Goal: Communication & Community: Answer question/provide support

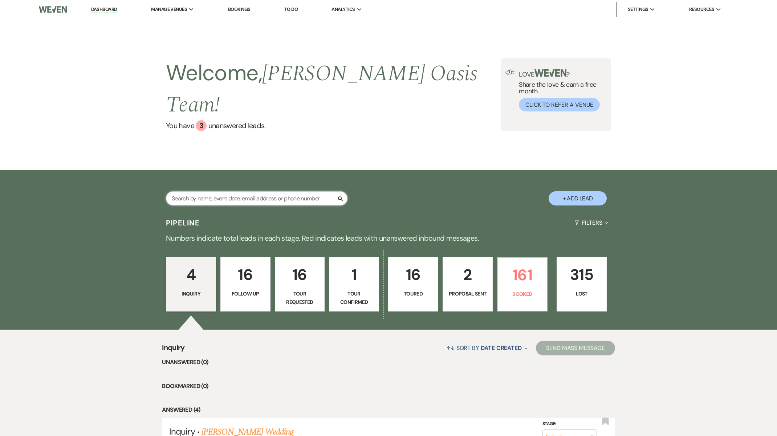
click at [251, 191] on input "text" at bounding box center [257, 198] width 182 height 14
type input "[PERSON_NAME]"
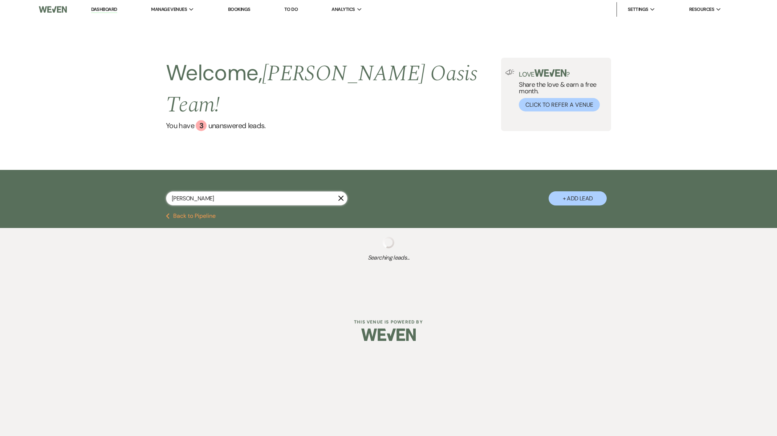
select select "8"
select select "5"
select select "8"
select select "5"
select select "8"
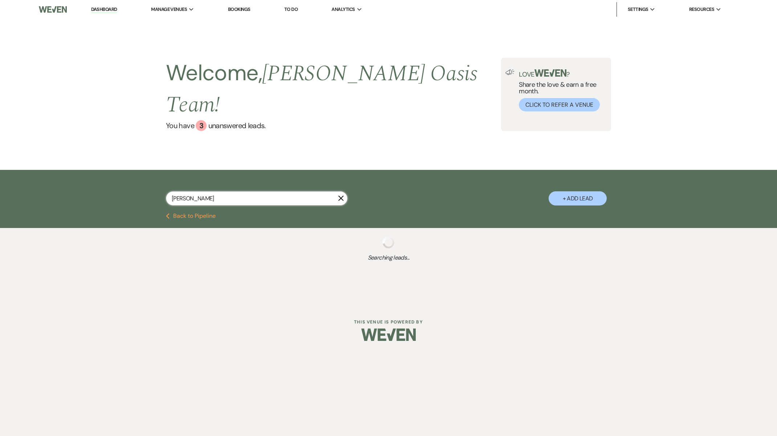
select select "5"
select select "8"
select select "5"
select select "8"
select select "6"
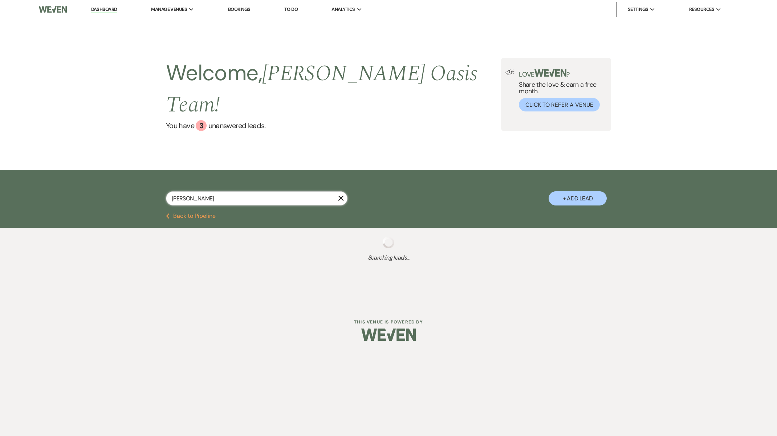
select select "8"
select select "6"
select select "8"
select select "1"
select select "8"
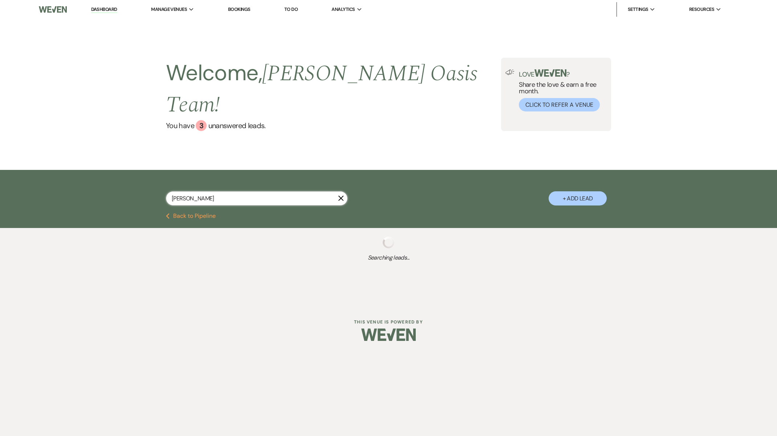
select select "4"
select select "8"
select select "5"
select select "8"
select select "5"
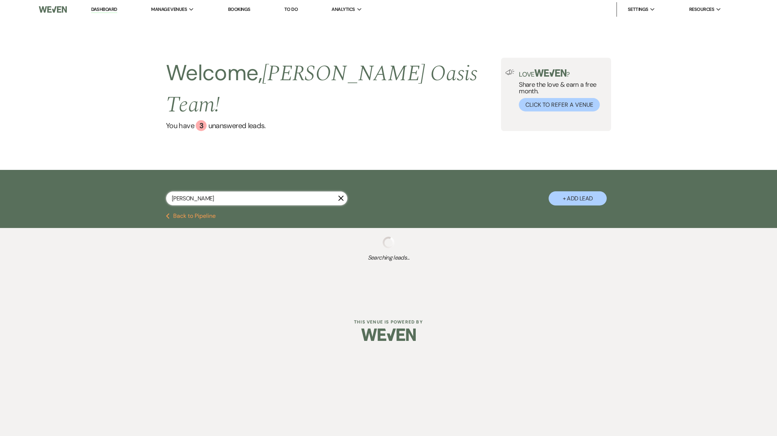
select select "8"
select select "6"
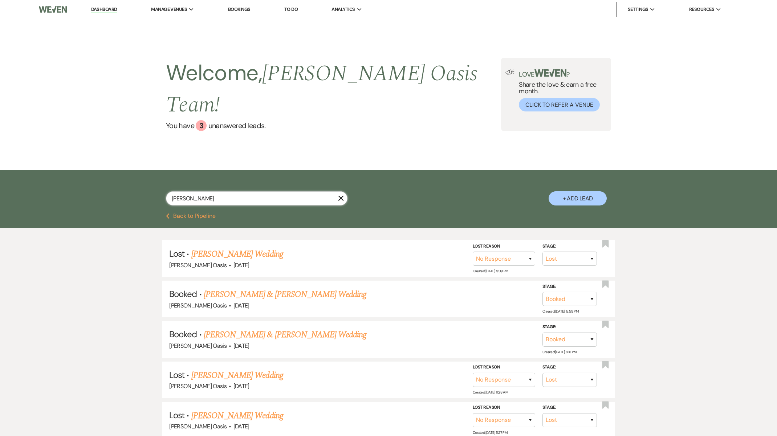
type input "kens"
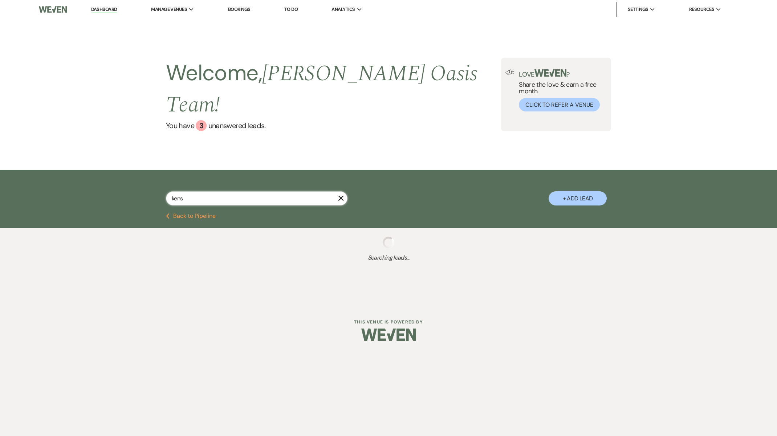
select select "8"
select select "5"
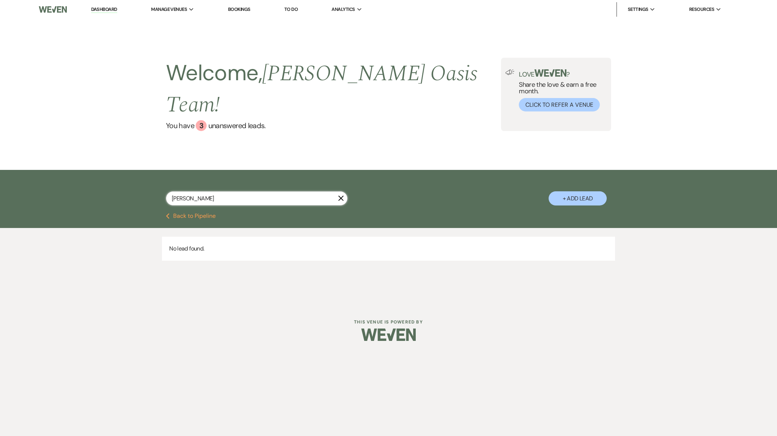
type input "kenz"
select select "8"
select select "5"
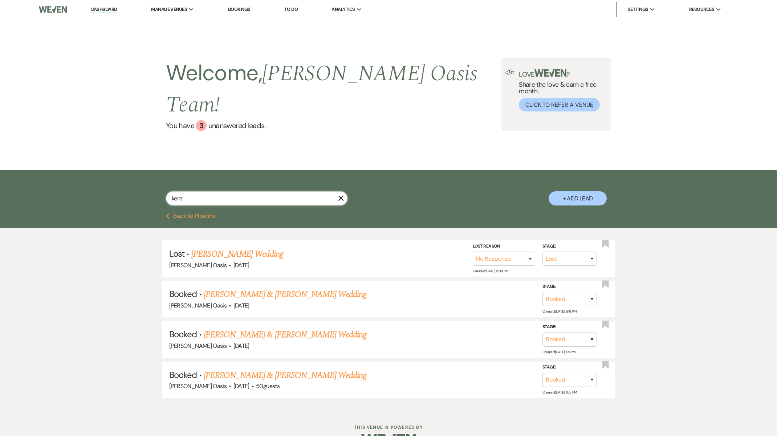
type input "[PERSON_NAME]"
drag, startPoint x: 254, startPoint y: 182, endPoint x: 288, endPoint y: 352, distance: 173.1
click at [288, 369] on link "[PERSON_NAME] & [PERSON_NAME] Wedding" at bounding box center [285, 375] width 163 height 13
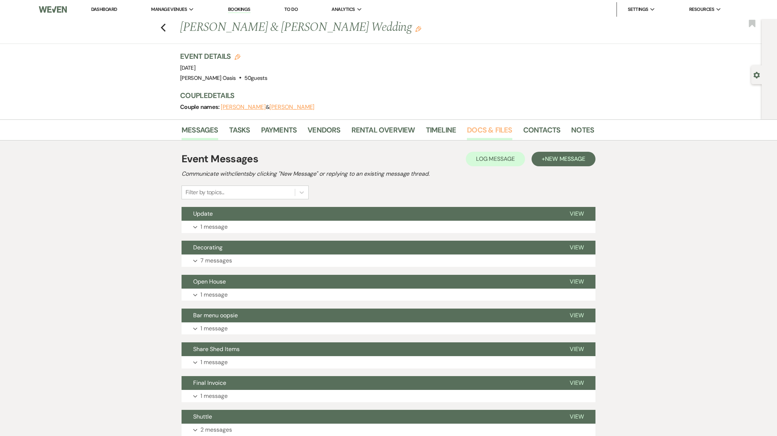
click at [487, 131] on link "Docs & Files" at bounding box center [489, 132] width 45 height 16
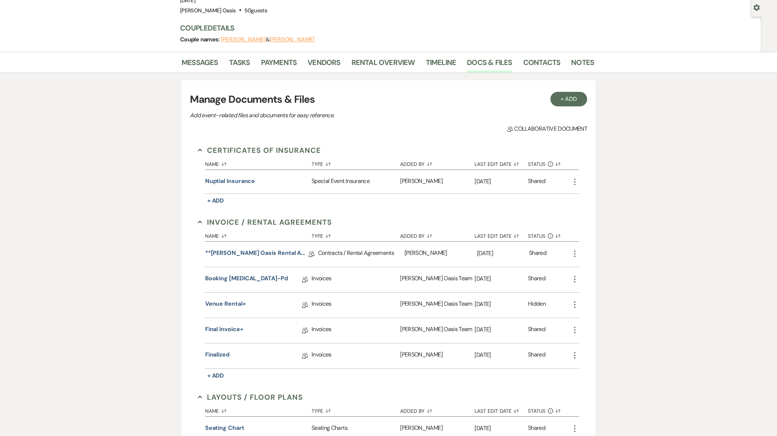
scroll to position [70, 0]
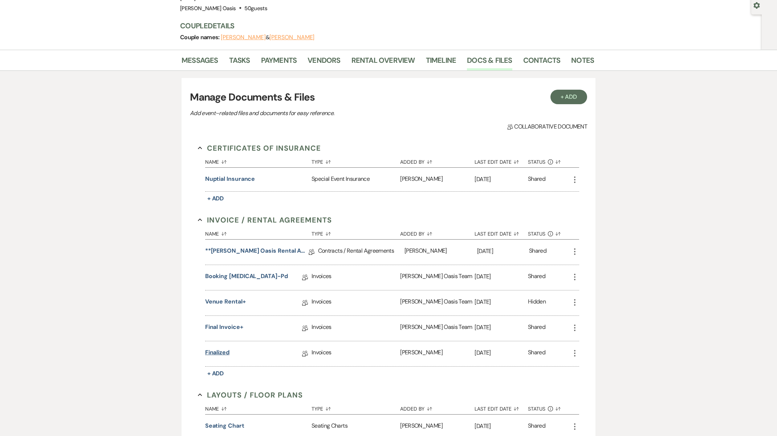
click at [222, 351] on link "finalized" at bounding box center [217, 353] width 24 height 11
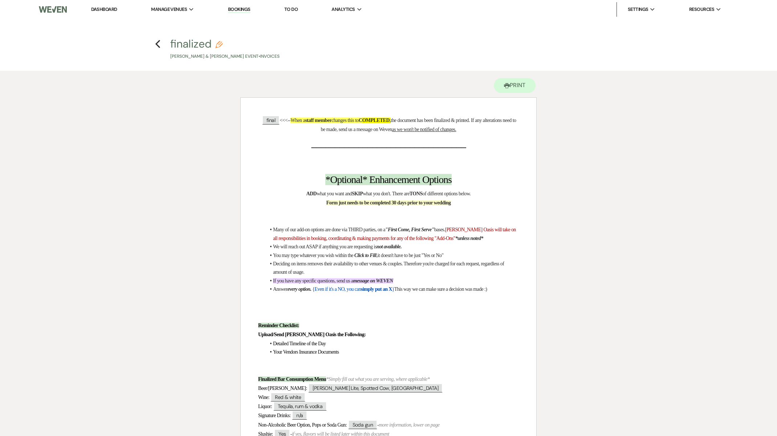
click at [98, 7] on link "Dashboard" at bounding box center [104, 9] width 26 height 6
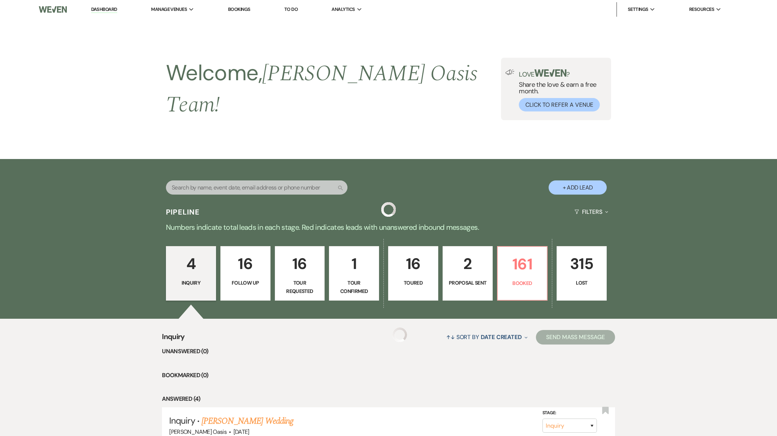
click at [98, 7] on link "Dashboard" at bounding box center [104, 9] width 26 height 7
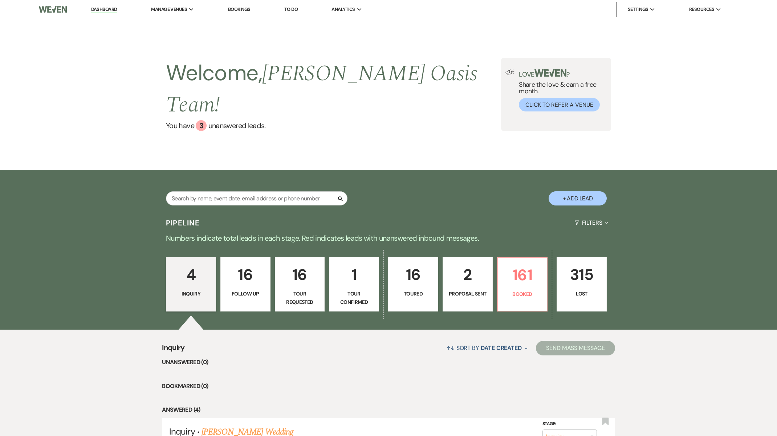
click at [380, 232] on p "Numbers indicate total leads in each stage. Red indicates leads with unanswered…" at bounding box center [388, 238] width 523 height 12
click at [536, 271] on link "161 Booked" at bounding box center [522, 284] width 51 height 54
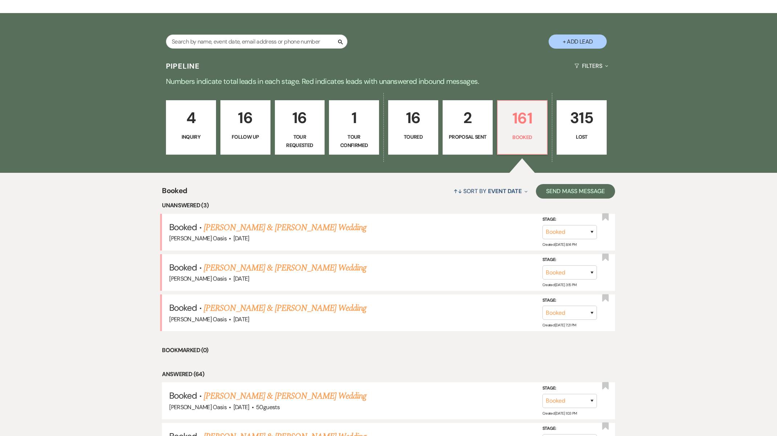
scroll to position [159, 0]
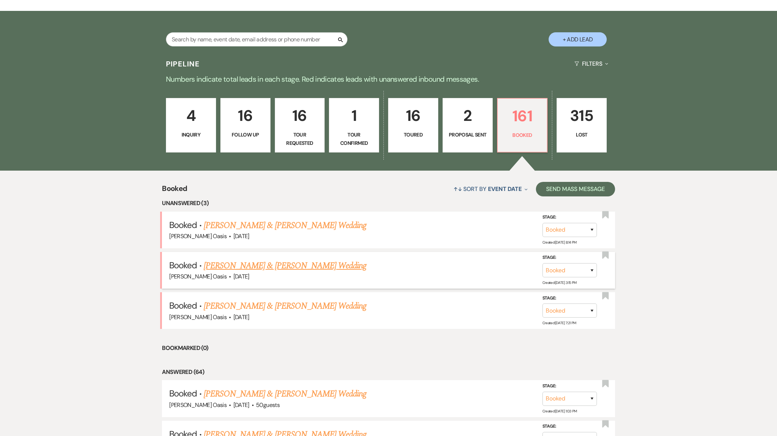
click at [251, 259] on link "[PERSON_NAME] & [PERSON_NAME] Wedding" at bounding box center [285, 265] width 163 height 13
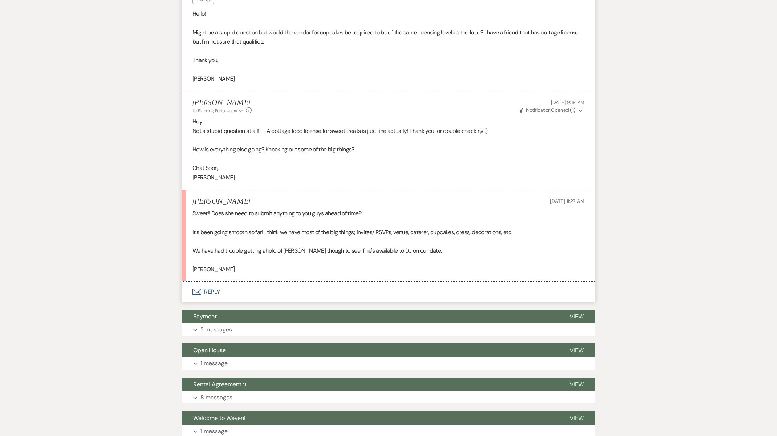
scroll to position [244, 0]
click at [228, 293] on button "Envelope Reply" at bounding box center [389, 292] width 414 height 20
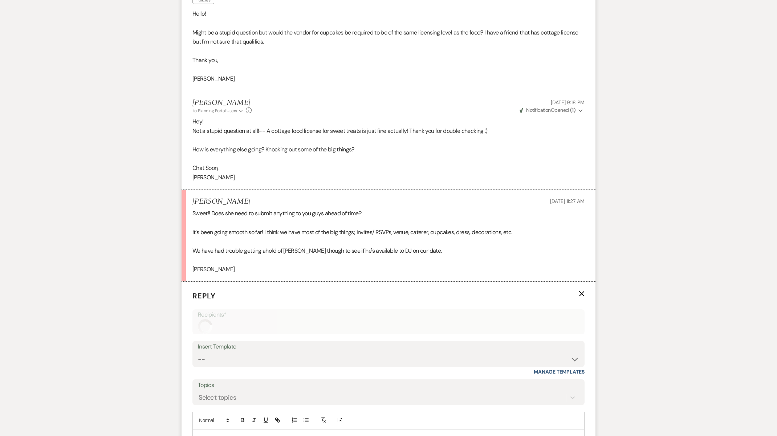
scroll to position [411, 0]
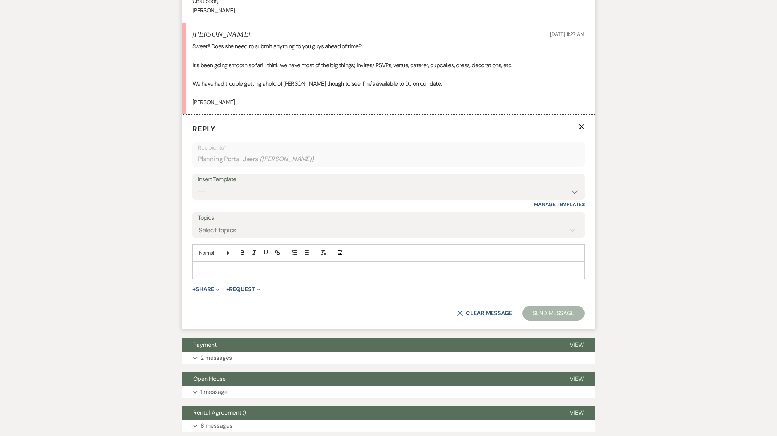
click at [221, 269] on p at bounding box center [388, 271] width 381 height 8
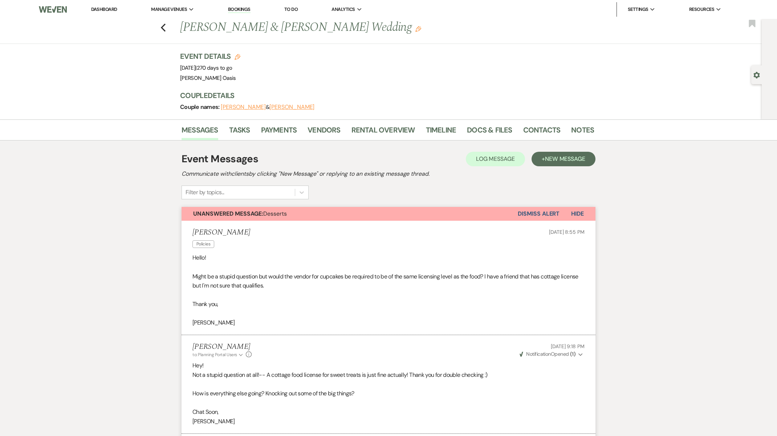
scroll to position [0, 0]
click at [542, 133] on link "Contacts" at bounding box center [541, 132] width 37 height 16
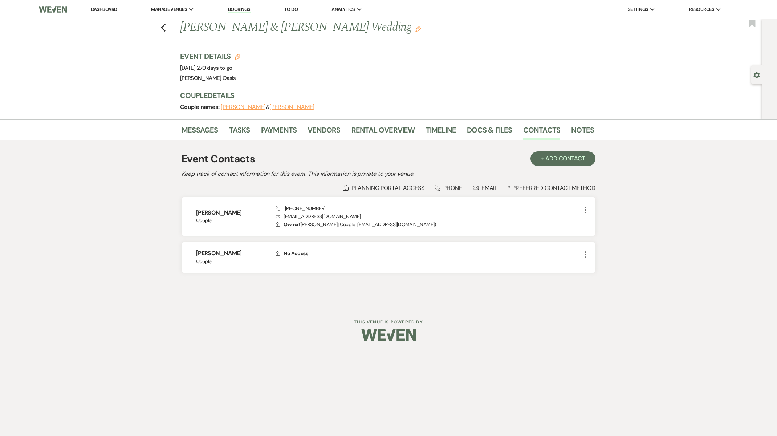
click at [95, 12] on link "Dashboard" at bounding box center [104, 9] width 26 height 6
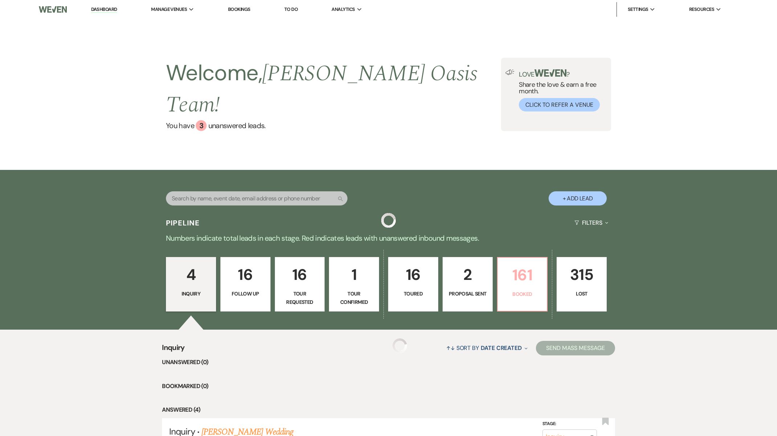
click at [509, 264] on p "161" at bounding box center [522, 275] width 41 height 24
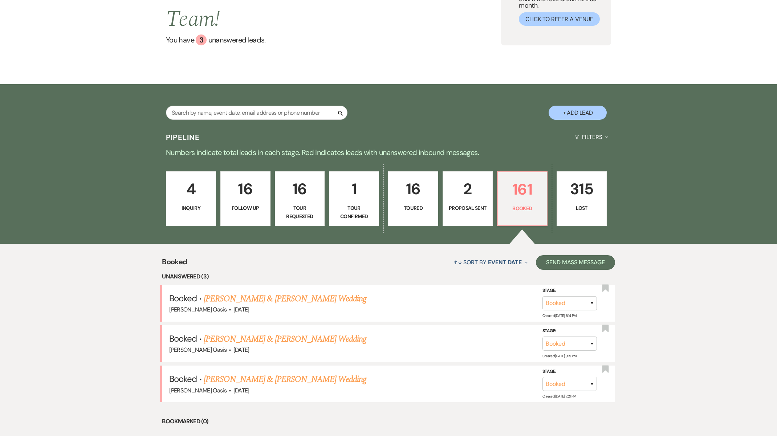
scroll to position [93, 0]
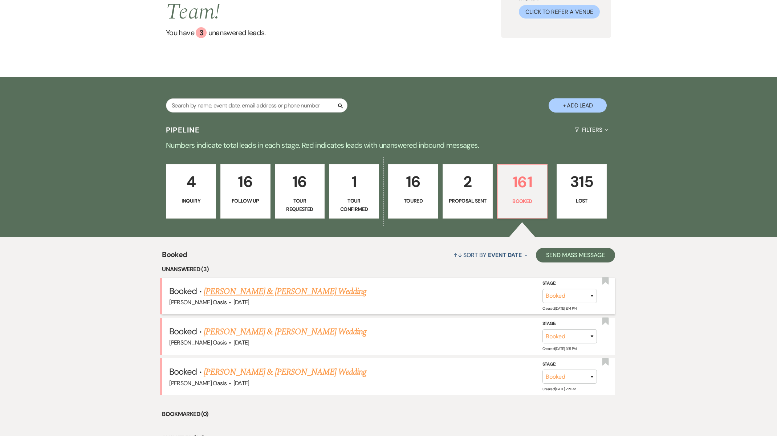
click at [265, 285] on link "[PERSON_NAME] & [PERSON_NAME] Wedding" at bounding box center [285, 291] width 163 height 13
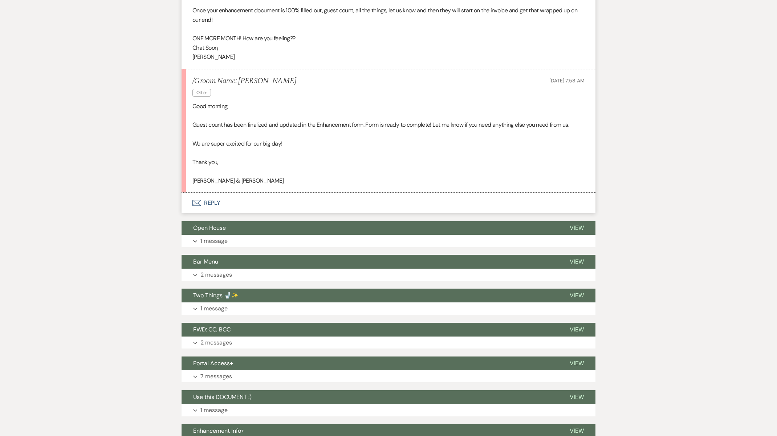
click at [243, 201] on button "Envelope Reply" at bounding box center [389, 203] width 414 height 20
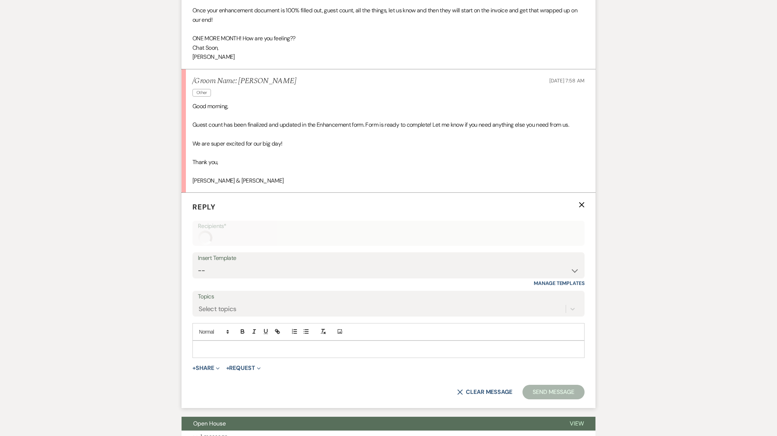
scroll to position [671, 0]
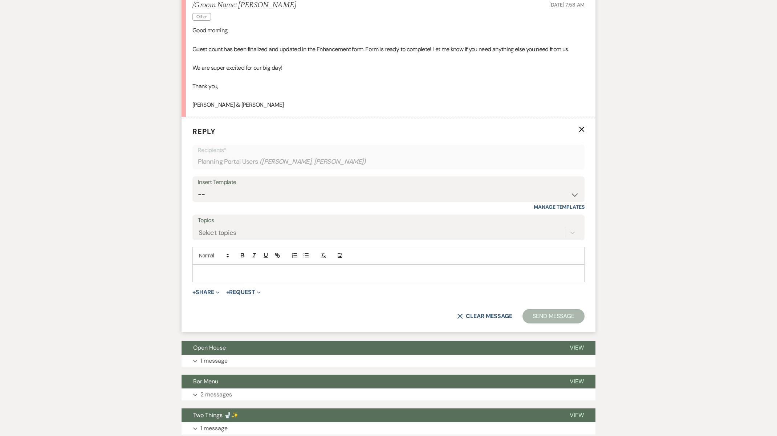
click at [229, 273] on div at bounding box center [389, 273] width 392 height 17
paste div
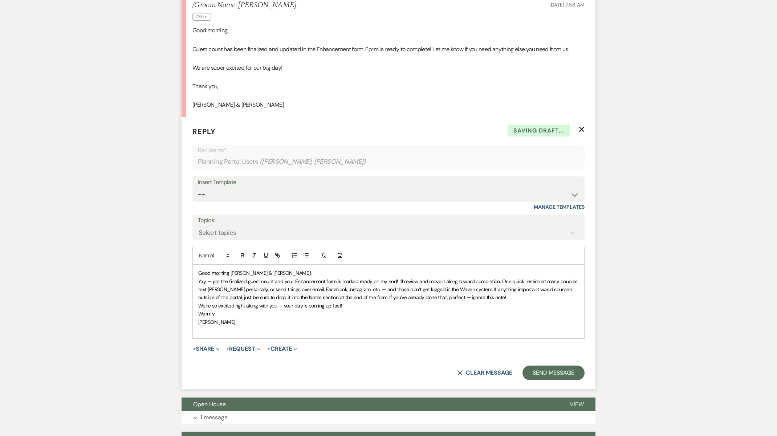
click at [211, 278] on span "Yay — got the finalized guest count and your Enhancement form is marked ready o…" at bounding box center [388, 289] width 381 height 23
click at [495, 278] on span "Yay, got the finalized guest count and your Enhancement form is marked ready on…" at bounding box center [386, 289] width 376 height 23
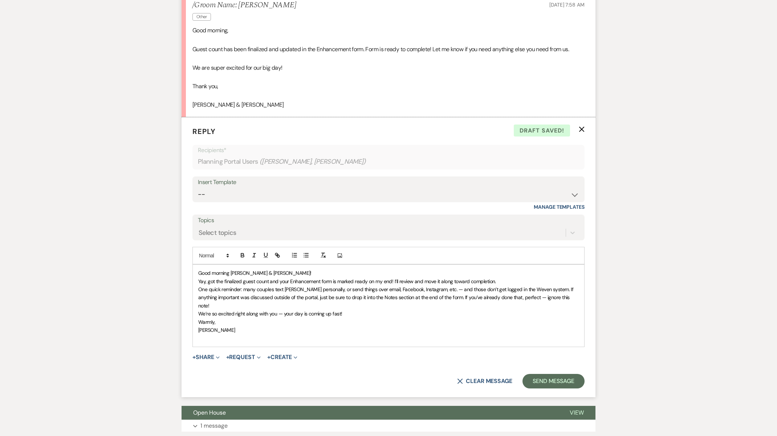
click at [301, 285] on p "﻿ One quick reminder: many couples text [PERSON_NAME] personally, or send thing…" at bounding box center [388, 297] width 381 height 24
click at [301, 286] on span "﻿ One quick reminder: many couples text [PERSON_NAME] personally, or send thing…" at bounding box center [386, 297] width 377 height 23
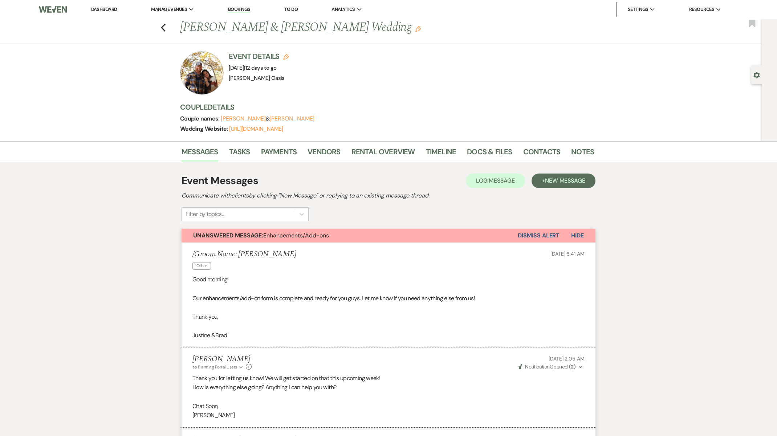
scroll to position [0, 0]
click at [161, 25] on icon "Previous" at bounding box center [163, 27] width 5 height 9
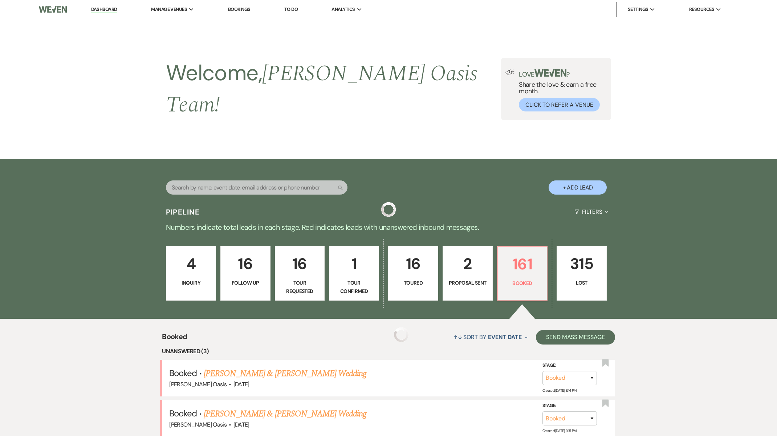
scroll to position [93, 0]
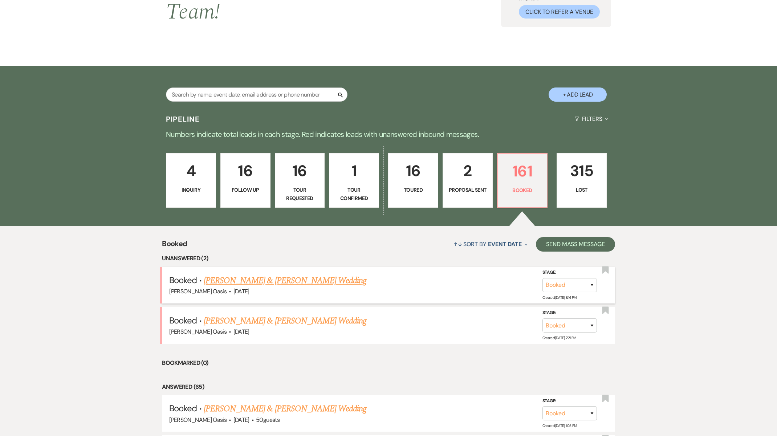
click at [269, 274] on link "[PERSON_NAME] & [PERSON_NAME] Wedding" at bounding box center [285, 280] width 163 height 13
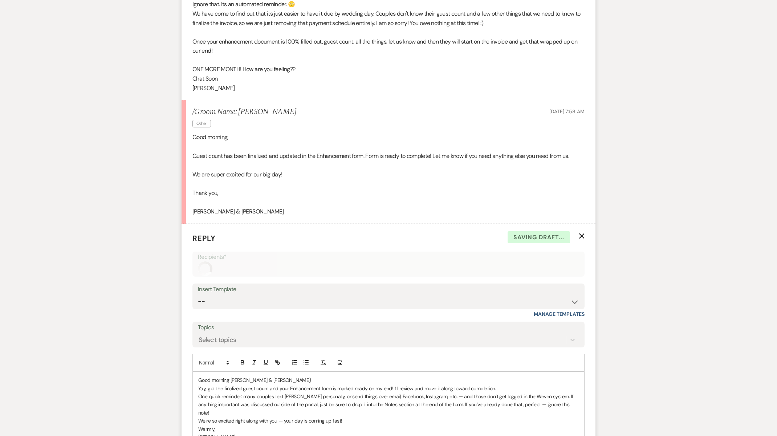
scroll to position [694, 0]
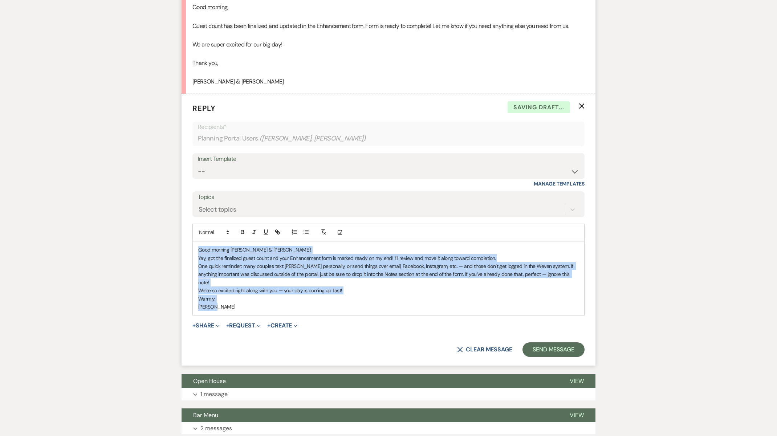
drag, startPoint x: 220, startPoint y: 289, endPoint x: 182, endPoint y: 224, distance: 75.5
click at [182, 224] on form "Reply X Saving draft... Recipients* Planning Portal Users ( [PERSON_NAME], [PER…" at bounding box center [389, 230] width 414 height 272
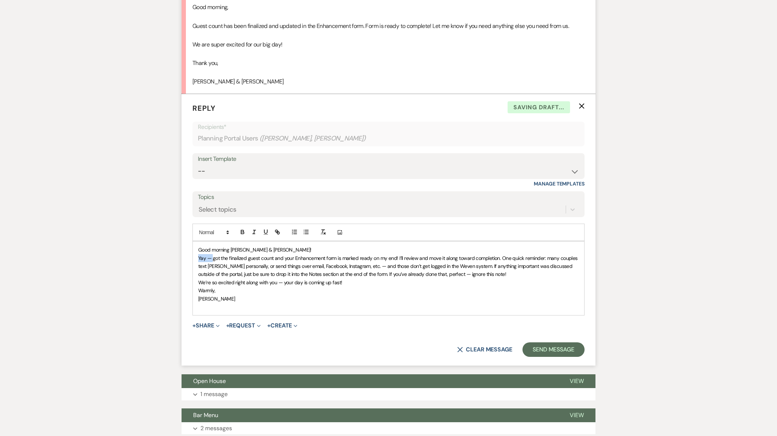
drag, startPoint x: 214, startPoint y: 249, endPoint x: 183, endPoint y: 249, distance: 30.5
click at [183, 249] on form "Reply X Saving draft... Recipients* Planning Portal Users ( [PERSON_NAME], [PER…" at bounding box center [389, 230] width 414 height 272
click at [490, 255] on span "I got the finalized guest count and your Enhancement form is marked ready on my…" at bounding box center [387, 266] width 378 height 23
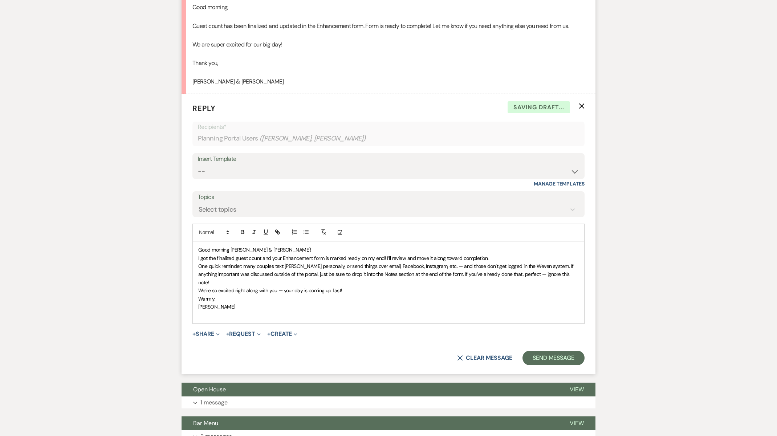
click at [301, 263] on span "﻿ One quick reminder: many couples text [PERSON_NAME] personally, or send thing…" at bounding box center [386, 274] width 377 height 23
click at [458, 262] on p "One quick reminder: many couples text [PERSON_NAME] or [PERSON_NAME] personally…" at bounding box center [388, 274] width 381 height 24
click at [463, 263] on span "One quick reminder: many couples text [PERSON_NAME] or [PERSON_NAME] personally…" at bounding box center [385, 274] width 374 height 23
click at [387, 265] on span "One quick reminder: many couples text [PERSON_NAME] or [PERSON_NAME] personally…" at bounding box center [386, 274] width 377 height 23
click at [544, 263] on span "One quick reminder: many couples text [PERSON_NAME] or [PERSON_NAME] personally…" at bounding box center [388, 274] width 381 height 23
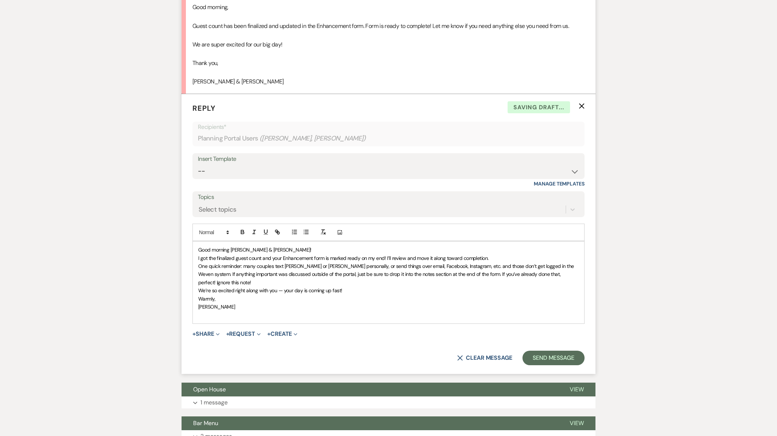
click at [577, 266] on p "One quick reminder: many couples text [PERSON_NAME] or [PERSON_NAME] personally…" at bounding box center [388, 274] width 381 height 24
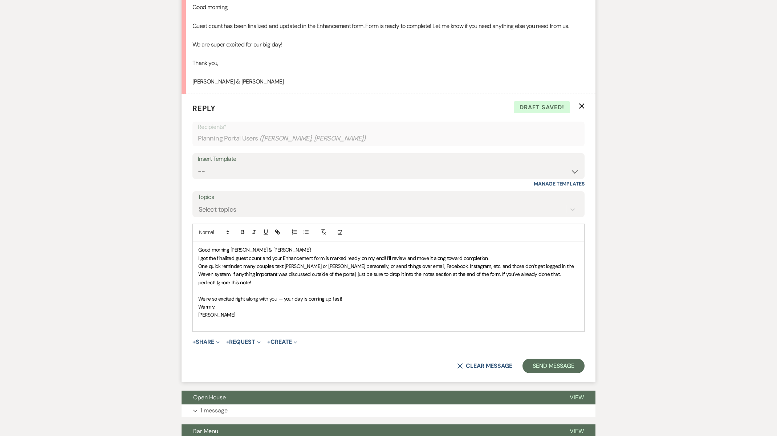
click at [282, 296] on span "We’re so excited right along with you — your day is coming up fast!" at bounding box center [270, 299] width 144 height 7
drag, startPoint x: 220, startPoint y: 285, endPoint x: 167, endPoint y: 286, distance: 53.0
click at [167, 286] on div "Messages Tasks Payments Vendors Rental Overview Timeline Docs & Files Contacts …" at bounding box center [388, 276] width 777 height 1658
click at [547, 359] on button "Send Message" at bounding box center [554, 366] width 62 height 15
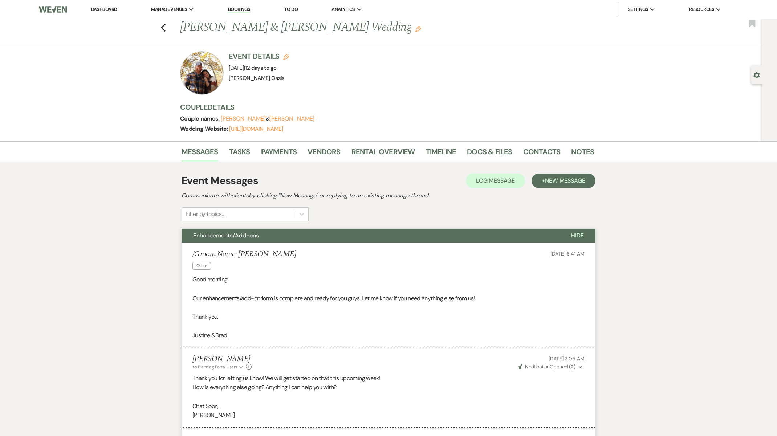
scroll to position [0, 0]
click at [98, 4] on li "Dashboard" at bounding box center [104, 9] width 33 height 15
click at [98, 7] on link "Dashboard" at bounding box center [104, 9] width 26 height 6
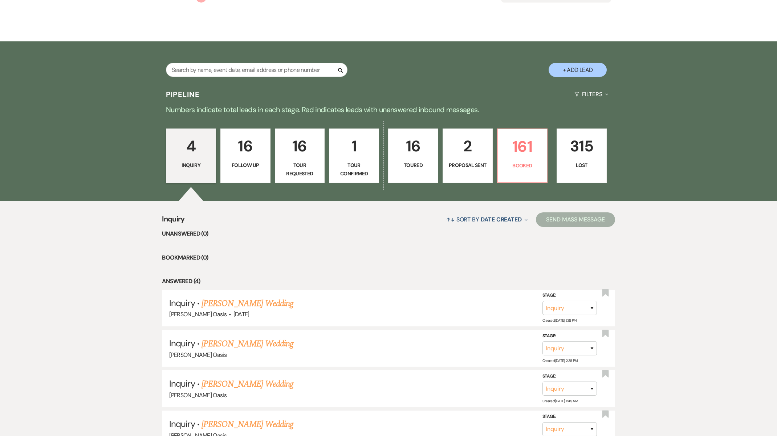
scroll to position [139, 0]
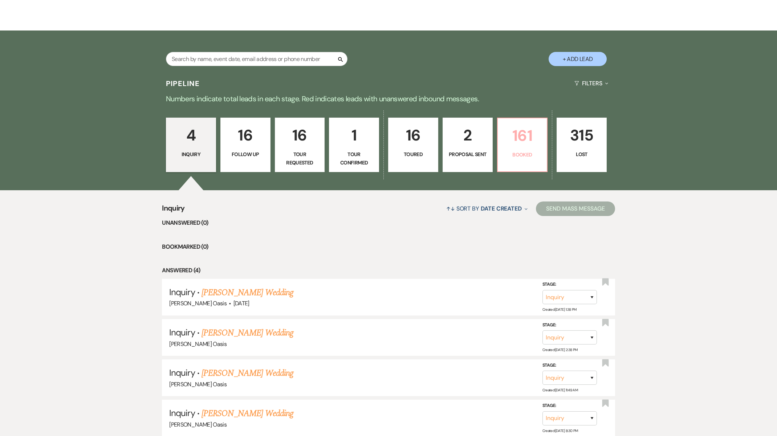
click at [525, 141] on link "161 Booked" at bounding box center [522, 145] width 51 height 54
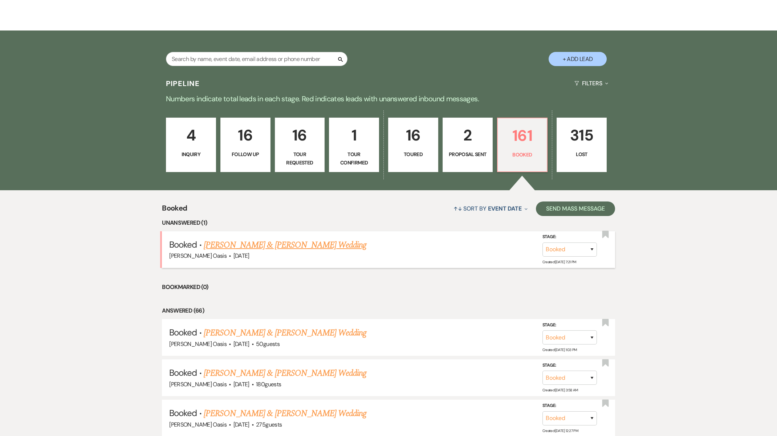
click at [285, 239] on link "[PERSON_NAME] & [PERSON_NAME] Wedding" at bounding box center [285, 245] width 163 height 13
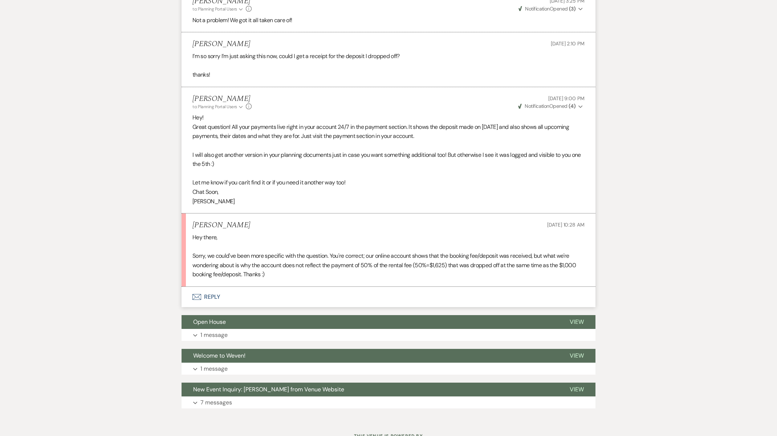
scroll to position [1715, 0]
click at [221, 287] on button "Envelope Reply" at bounding box center [389, 297] width 414 height 20
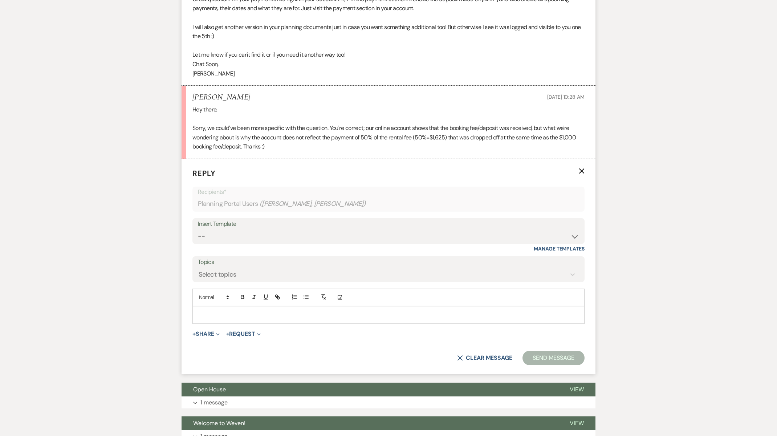
scroll to position [1861, 0]
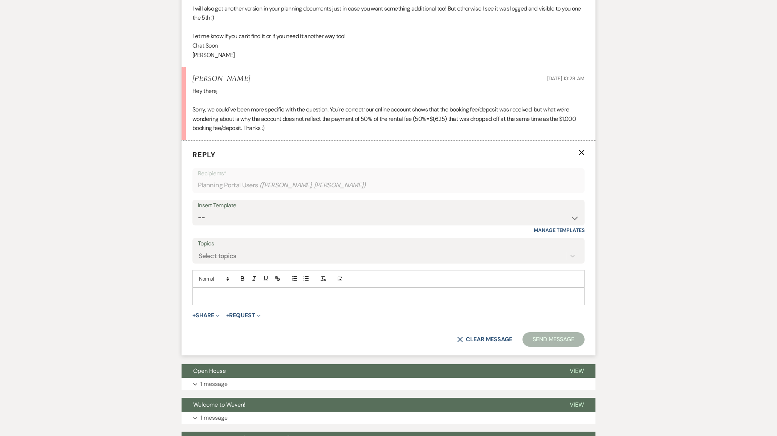
click at [221, 292] on p at bounding box center [388, 296] width 381 height 8
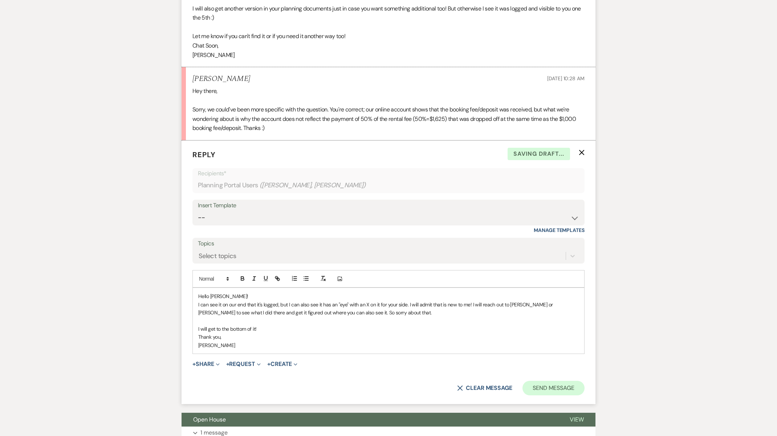
click at [536, 381] on button "Send Message" at bounding box center [554, 388] width 62 height 15
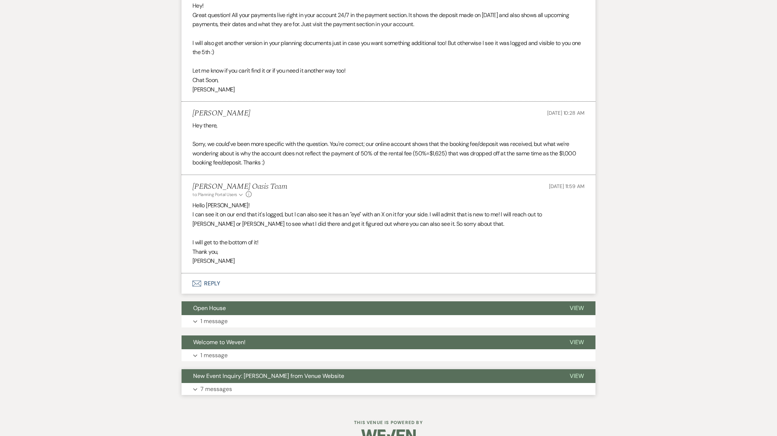
scroll to position [1812, 0]
